Goal: Obtain resource: Download file/media

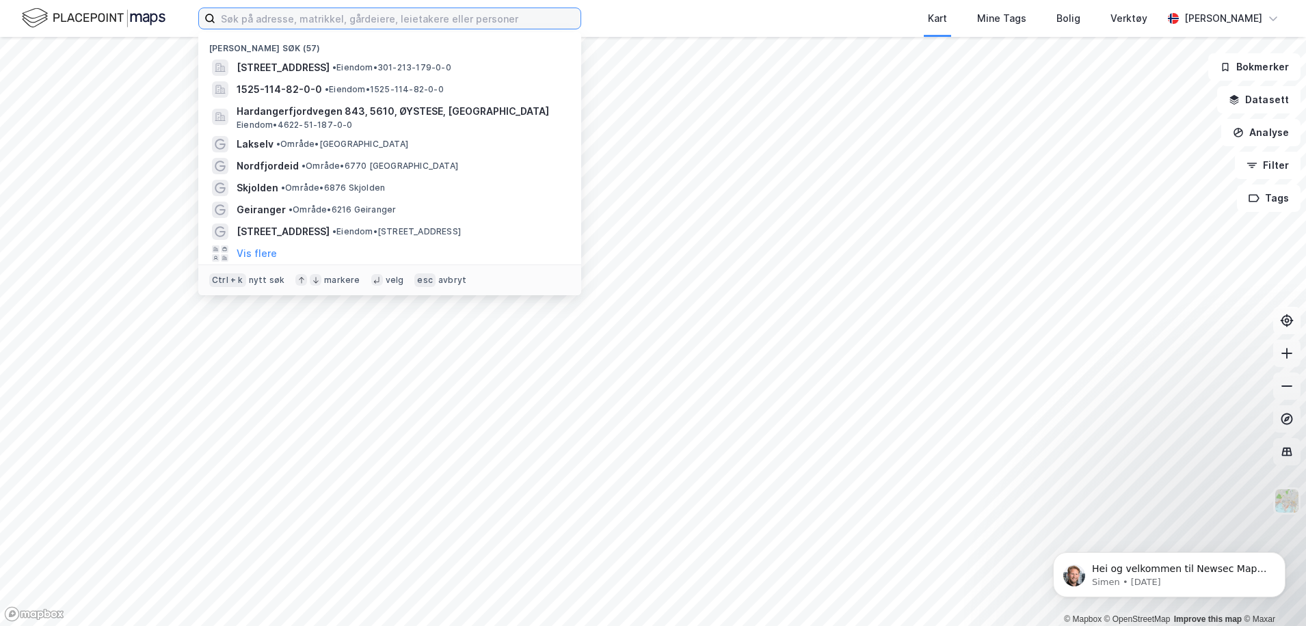
click at [383, 21] on input at bounding box center [397, 18] width 365 height 21
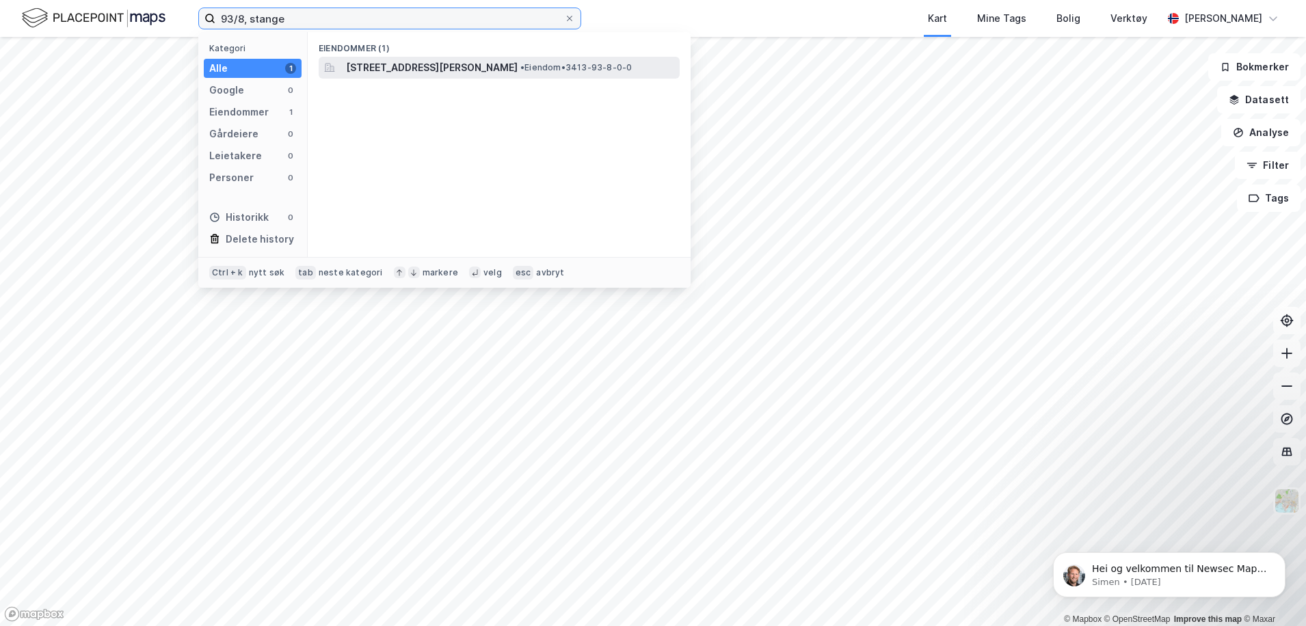
type input "93/8, stange"
click at [518, 66] on span "[STREET_ADDRESS][PERSON_NAME]" at bounding box center [432, 68] width 172 height 16
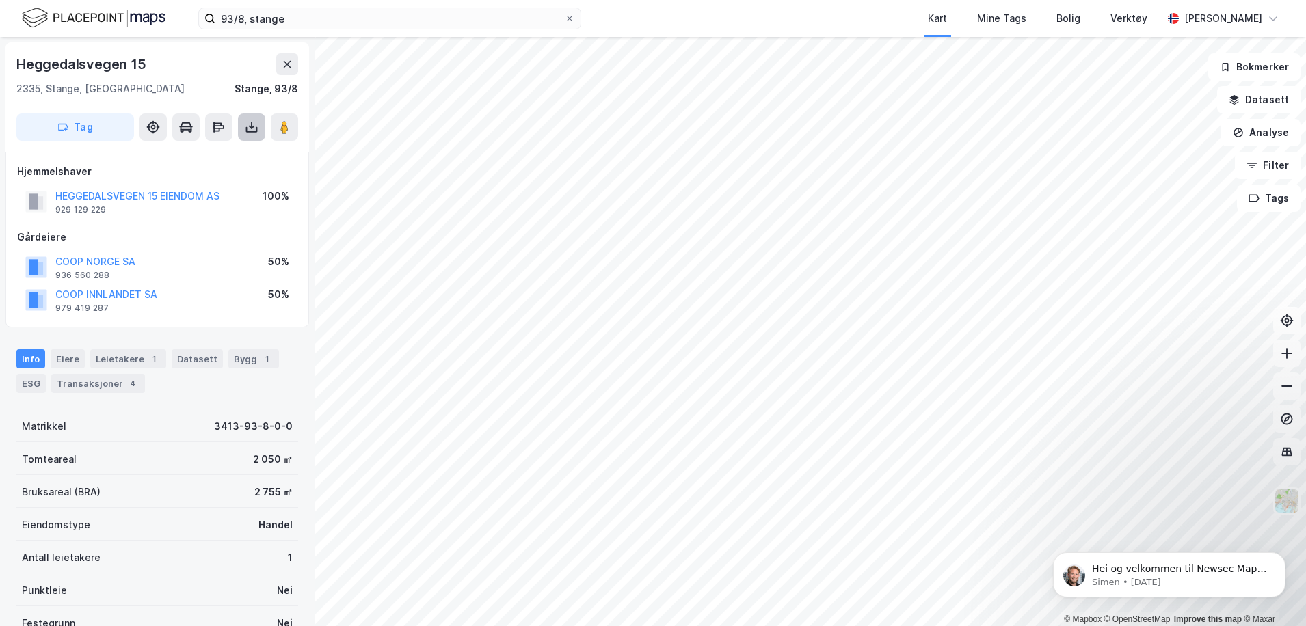
click at [254, 127] on icon at bounding box center [252, 127] width 14 height 14
click at [217, 157] on div "Last ned grunnbok" at bounding box center [183, 154] width 79 height 11
